Goal: Information Seeking & Learning: Learn about a topic

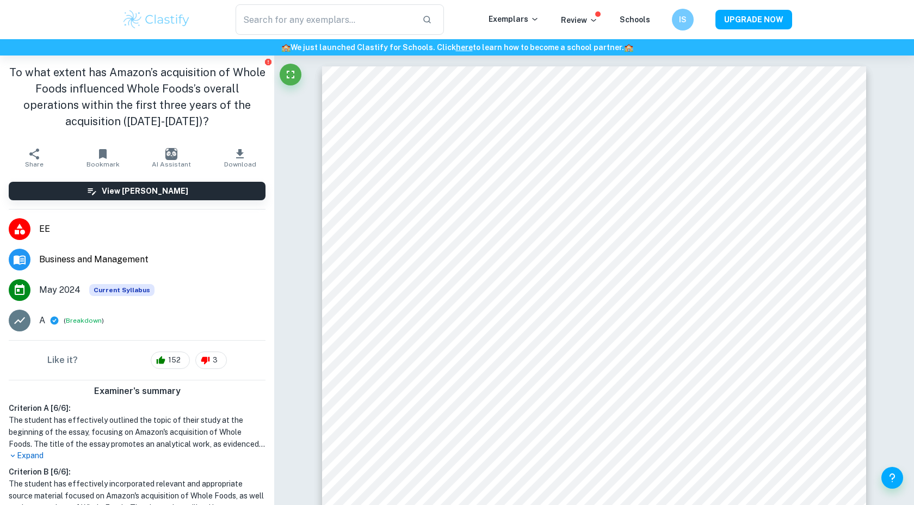
scroll to position [1802, 0]
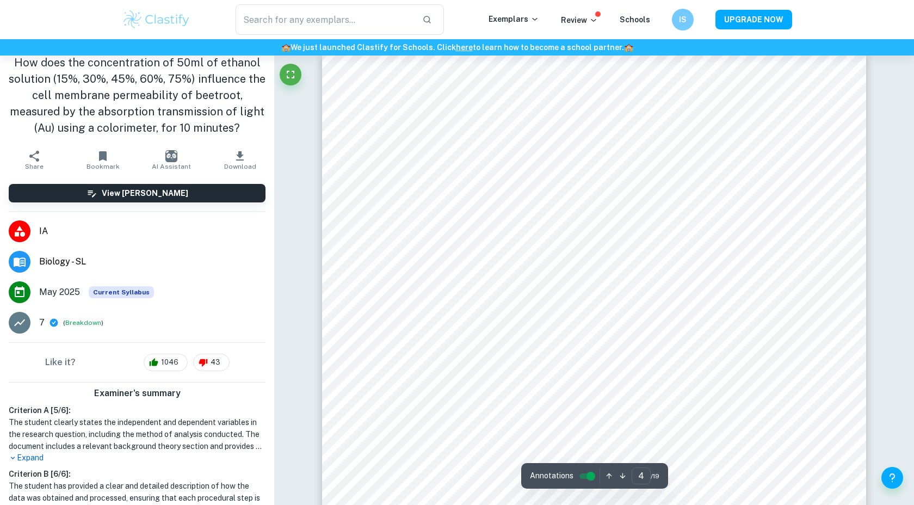
scroll to position [2488, 0]
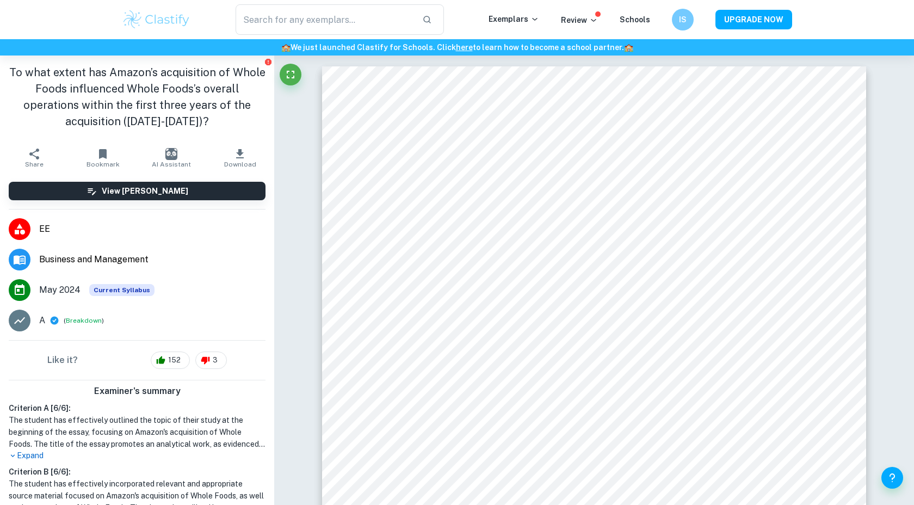
scroll to position [1802, 0]
